Goal: Information Seeking & Learning: Learn about a topic

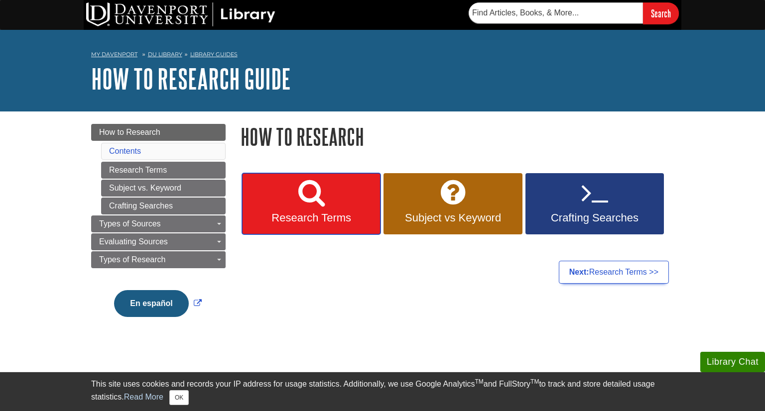
click at [314, 218] on span "Research Terms" at bounding box center [310, 218] width 123 height 13
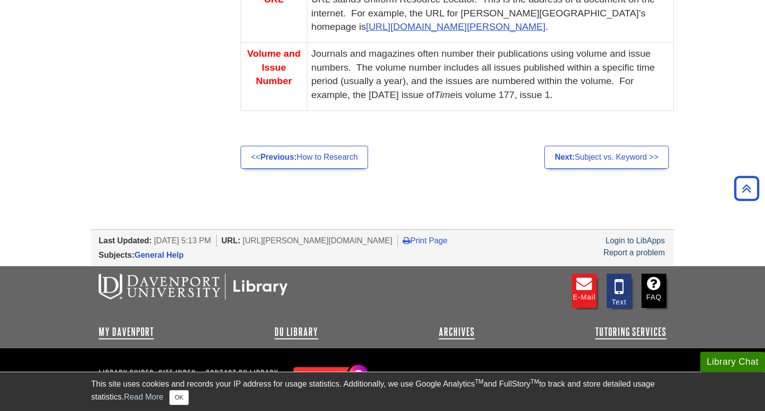
scroll to position [894, 0]
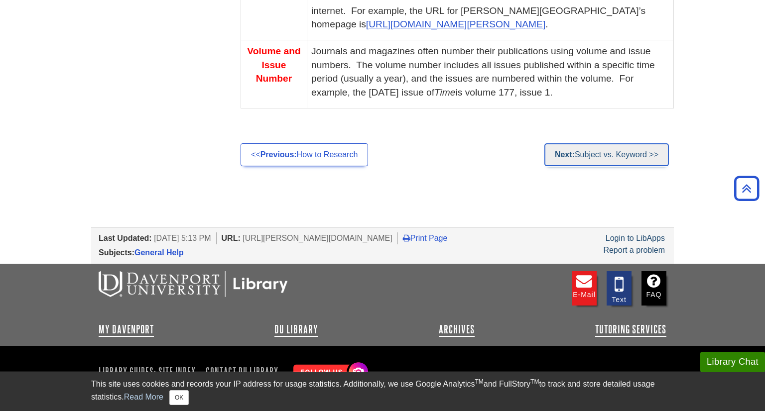
click at [567, 157] on strong "Next:" at bounding box center [565, 154] width 20 height 8
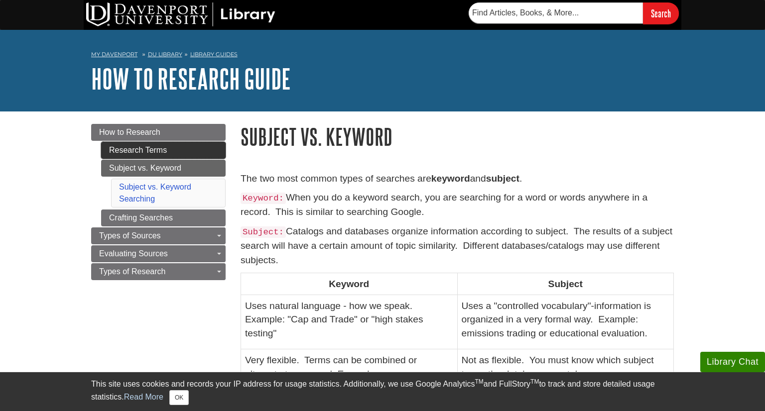
click at [146, 154] on link "Research Terms" at bounding box center [163, 150] width 124 height 17
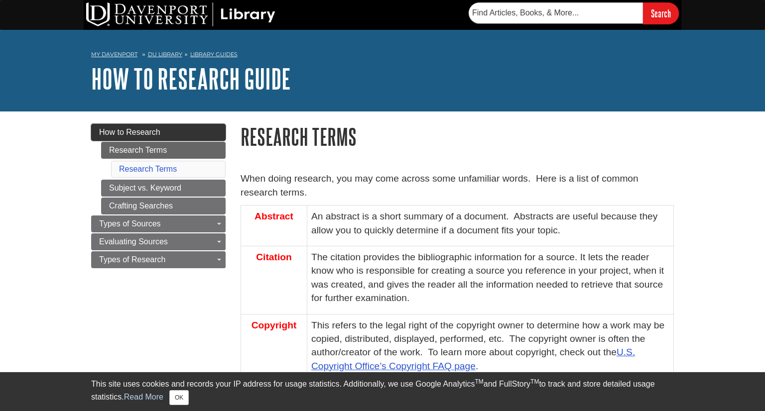
click at [151, 137] on link "How to Research" at bounding box center [158, 132] width 134 height 17
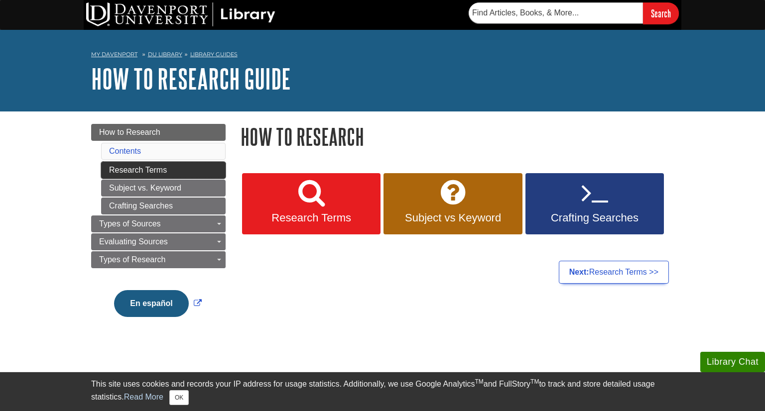
click at [151, 165] on link "Research Terms" at bounding box center [163, 170] width 124 height 17
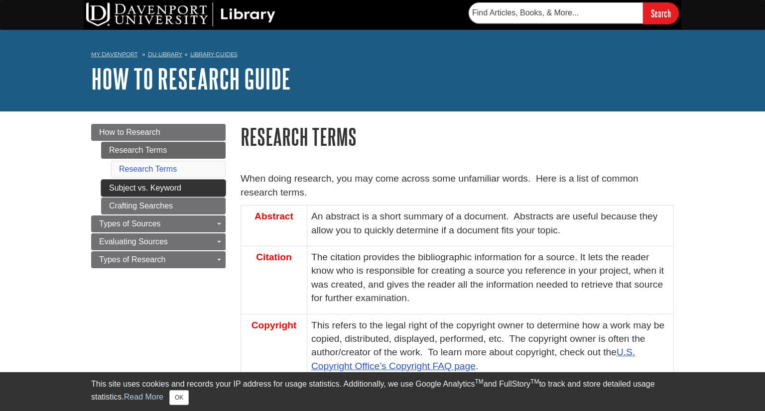
click at [201, 194] on link "Subject vs. Keyword" at bounding box center [163, 188] width 124 height 17
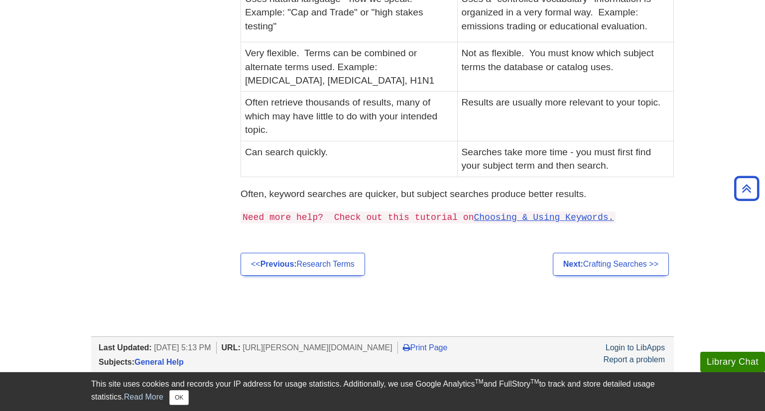
scroll to position [313, 0]
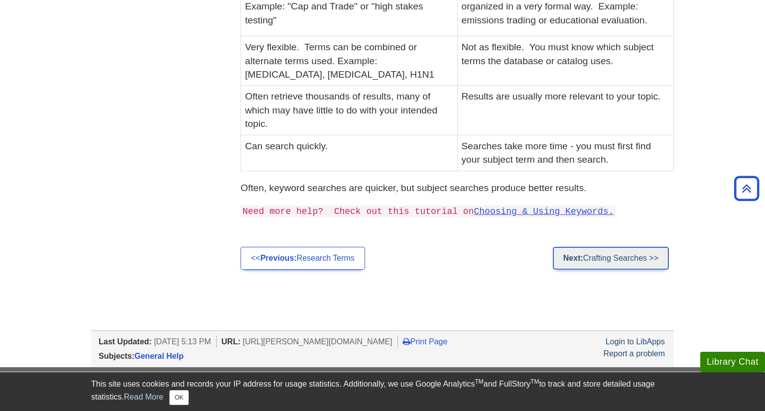
click at [619, 254] on link "Next: Crafting Searches >>" at bounding box center [611, 258] width 116 height 23
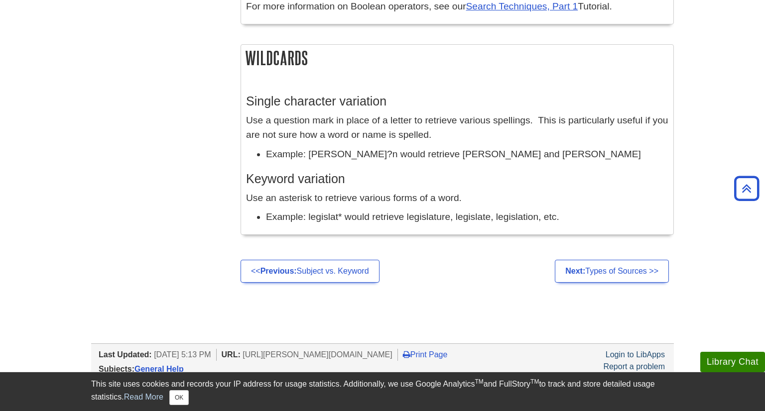
scroll to position [898, 0]
click at [590, 268] on link "Next: Types of Sources >>" at bounding box center [612, 271] width 114 height 23
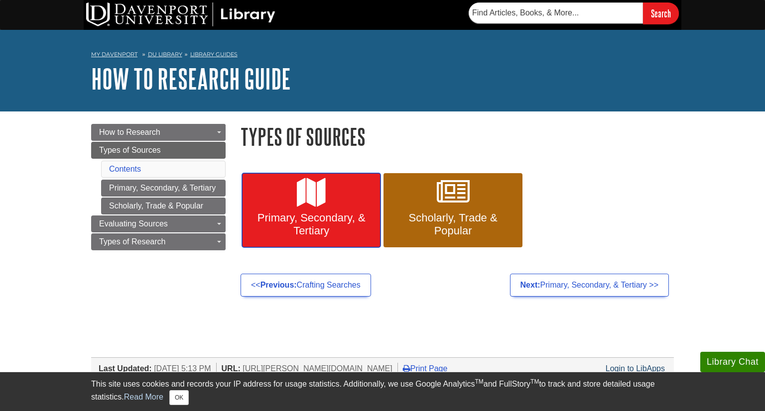
click at [347, 211] on link "Primary, Secondary, & Tertiary" at bounding box center [311, 210] width 138 height 75
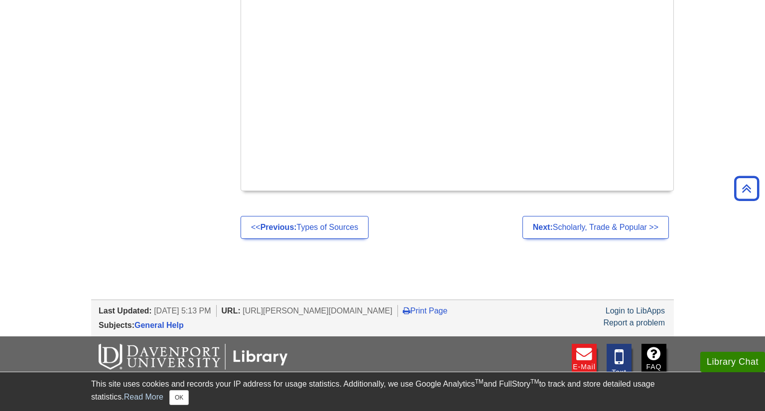
scroll to position [639, 0]
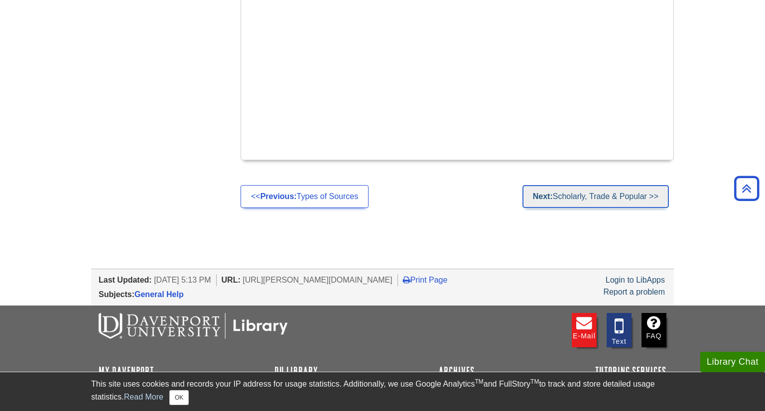
click at [568, 185] on link "Next: Scholarly, Trade & Popular >>" at bounding box center [595, 196] width 146 height 23
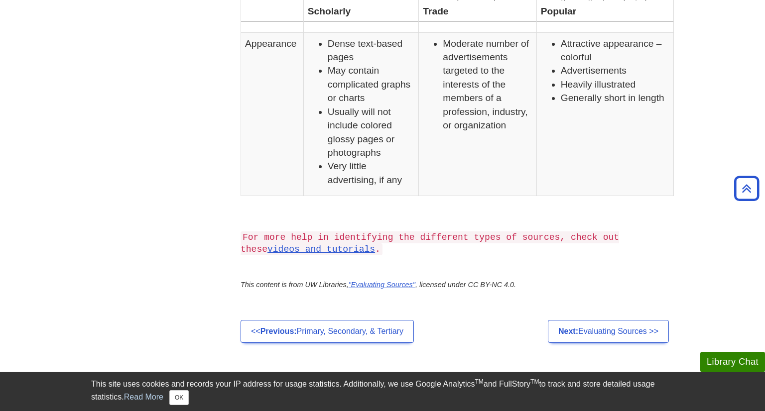
scroll to position [856, 0]
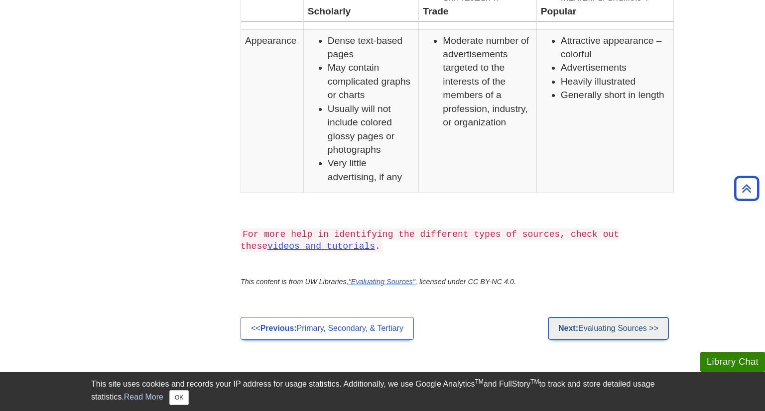
click at [574, 329] on strong "Next:" at bounding box center [568, 328] width 20 height 8
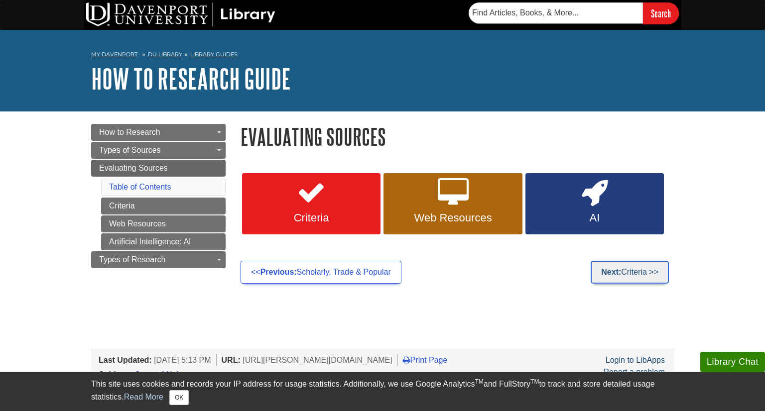
click at [613, 276] on strong "Next:" at bounding box center [611, 272] width 20 height 8
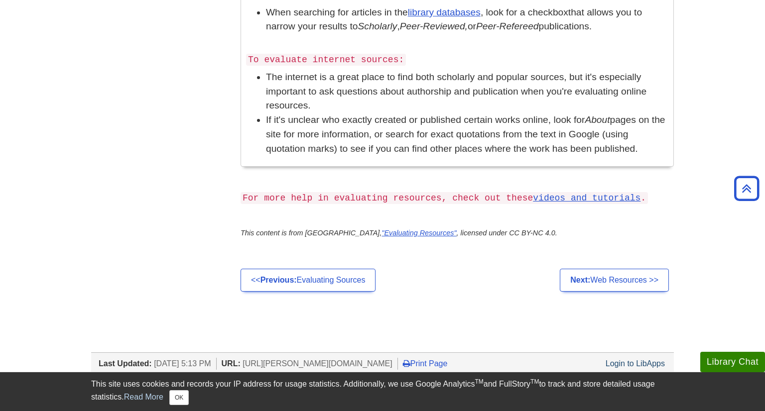
scroll to position [775, 0]
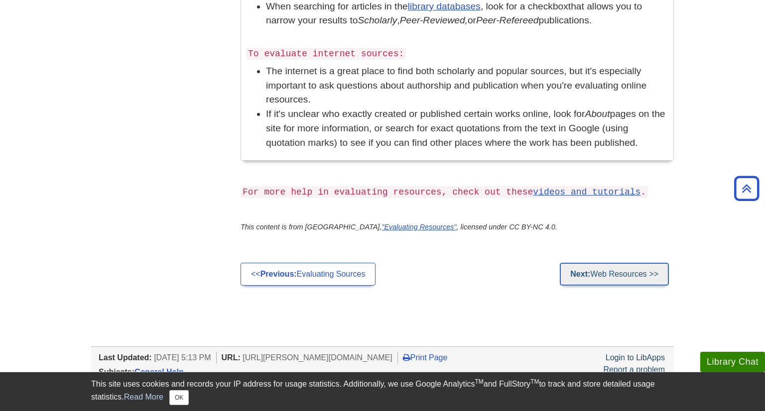
click at [636, 263] on link "Next: Web Resources >>" at bounding box center [613, 274] width 109 height 23
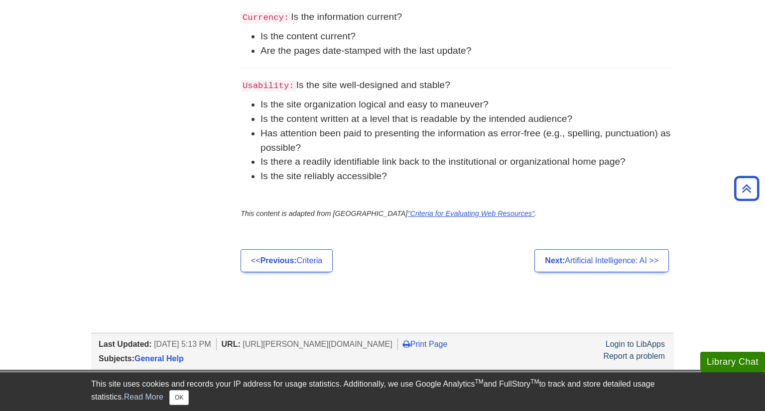
scroll to position [604, 0]
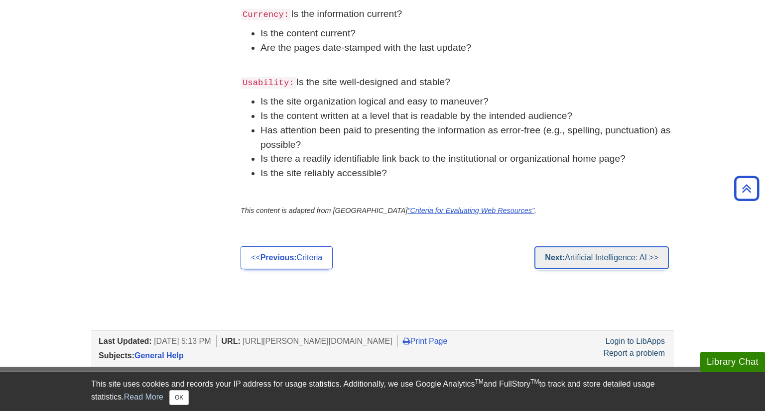
click at [571, 269] on link "Next: Artificial Intelligence: AI >>" at bounding box center [601, 257] width 134 height 23
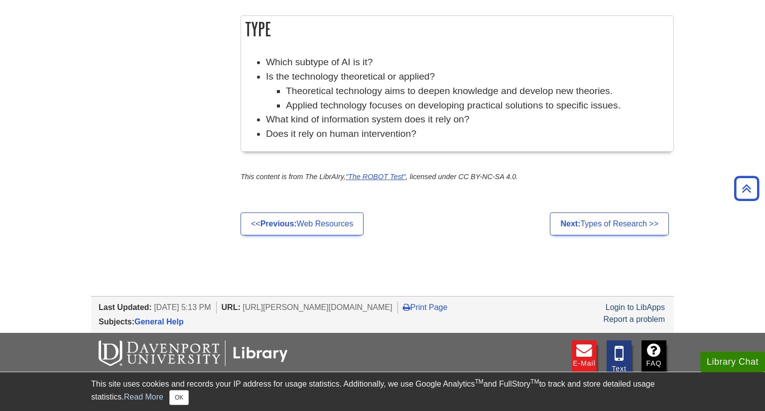
scroll to position [962, 0]
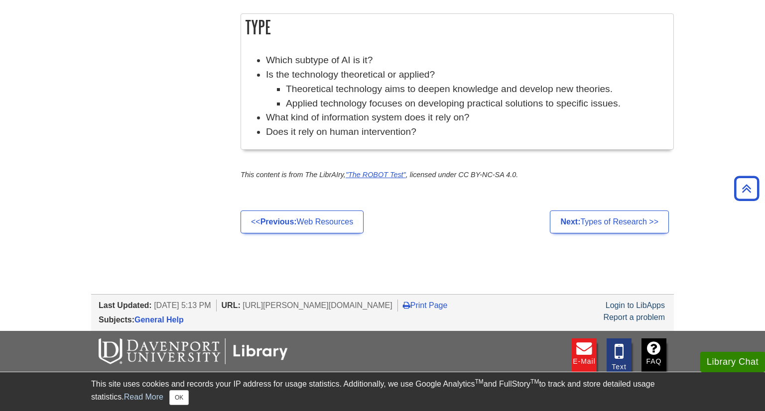
click at [583, 224] on link "Next: Types of Research >>" at bounding box center [609, 222] width 119 height 23
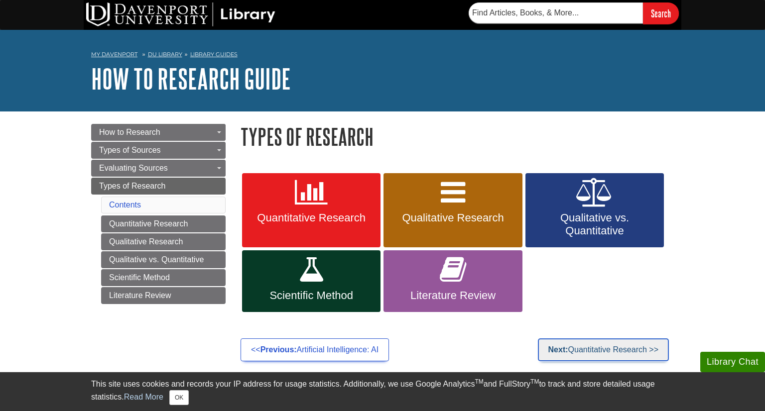
click at [619, 346] on link "Next: Quantitative Research >>" at bounding box center [603, 349] width 131 height 23
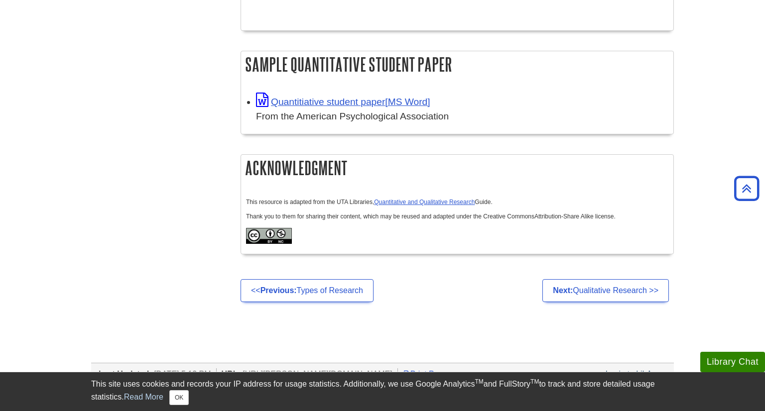
scroll to position [936, 0]
click at [606, 283] on link "Next: Qualitative Research >>" at bounding box center [605, 291] width 126 height 23
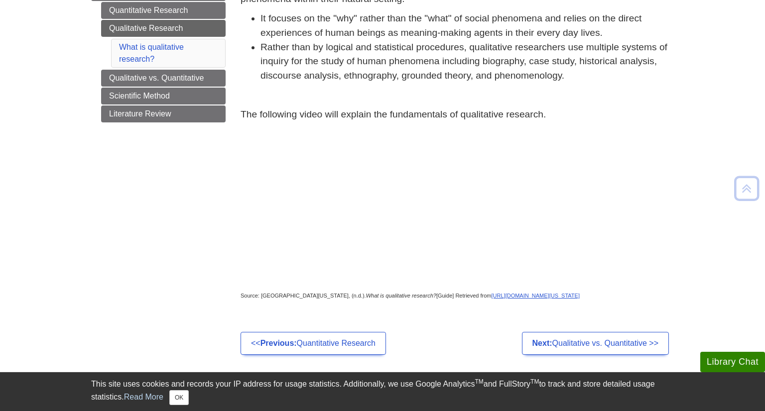
scroll to position [217, 0]
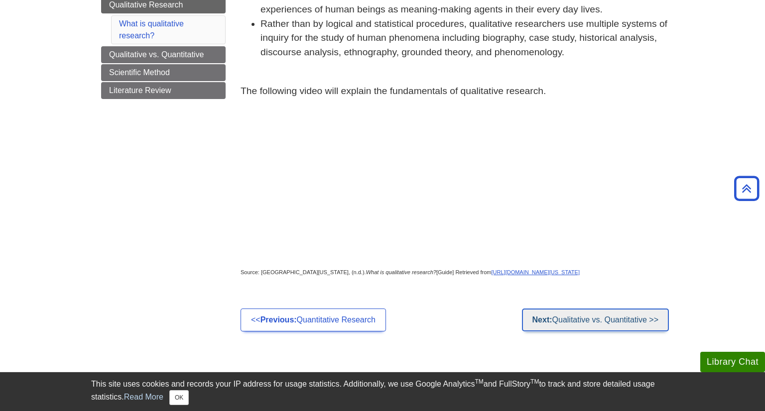
click at [619, 327] on link "Next: Qualitative vs. Quantitative >>" at bounding box center [595, 320] width 147 height 23
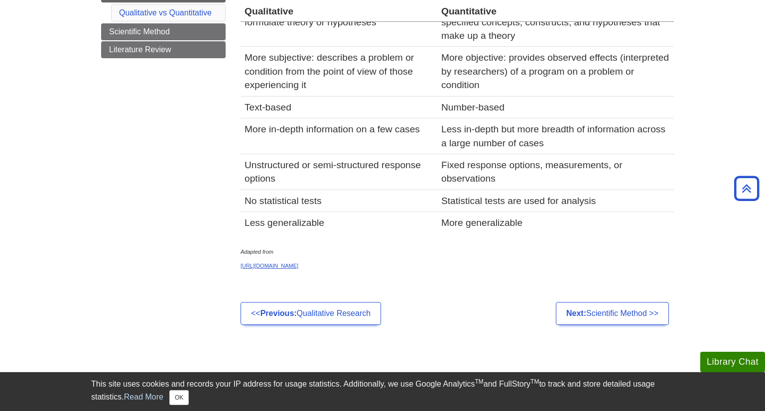
scroll to position [251, 0]
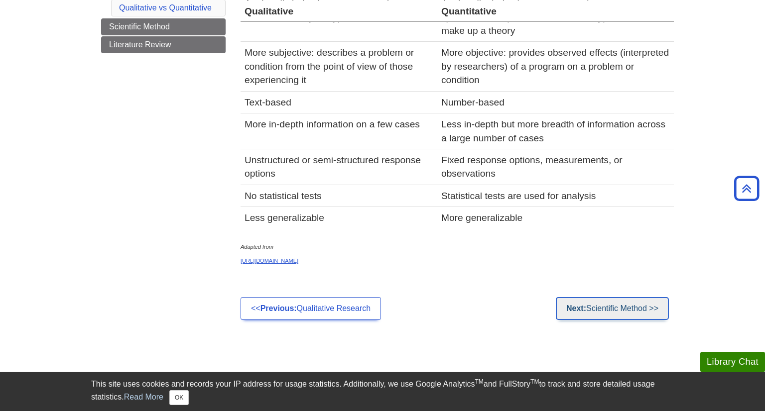
click at [642, 308] on link "Next: Scientific Method >>" at bounding box center [612, 308] width 113 height 23
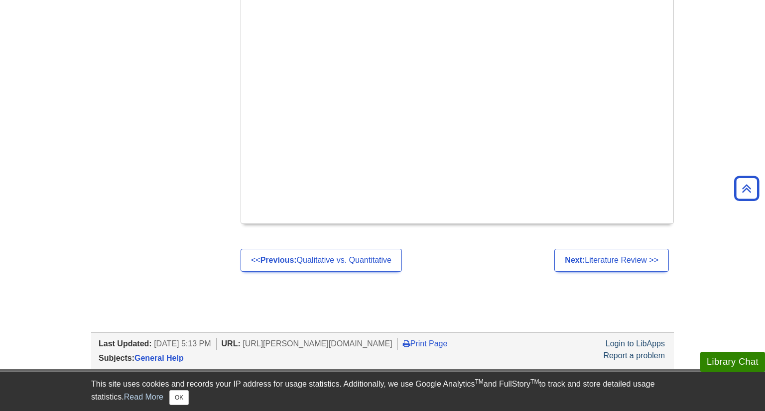
scroll to position [682, 0]
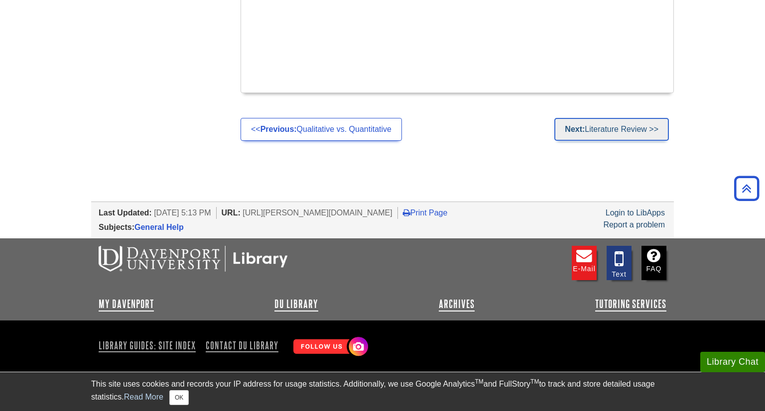
click at [645, 133] on link "Next: Literature Review >>" at bounding box center [611, 129] width 114 height 23
